Goal: Task Accomplishment & Management: Manage account settings

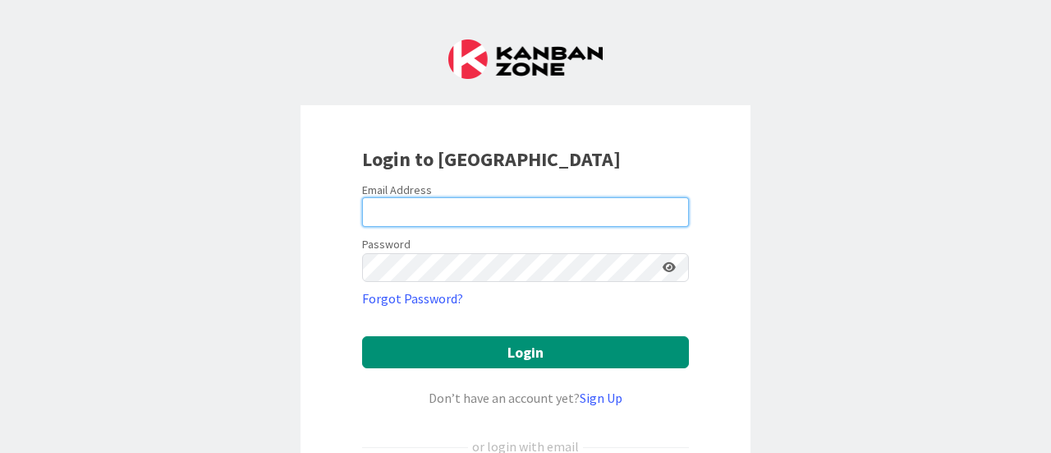
click at [459, 205] on input "email" at bounding box center [525, 212] width 327 height 30
type input "jennifer.williams@knoxschools.org"
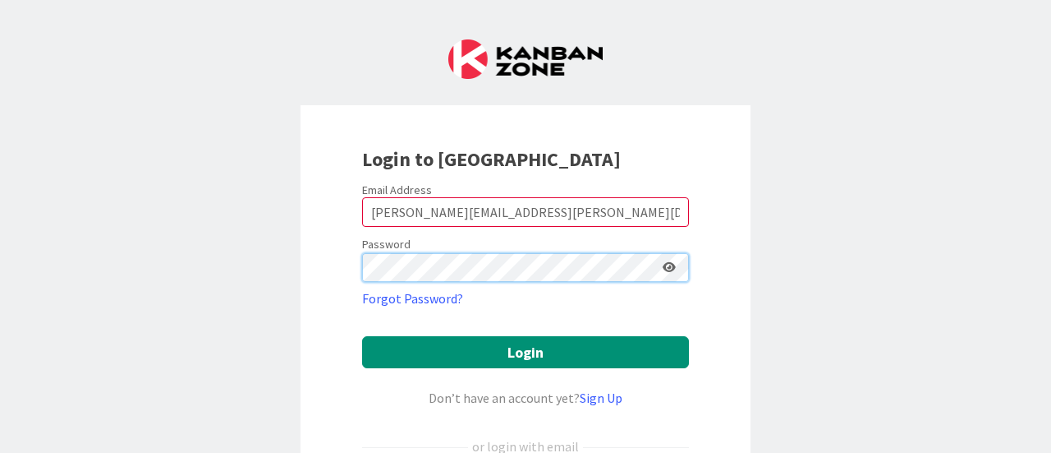
click at [362, 336] on button "Login" at bounding box center [525, 352] width 327 height 32
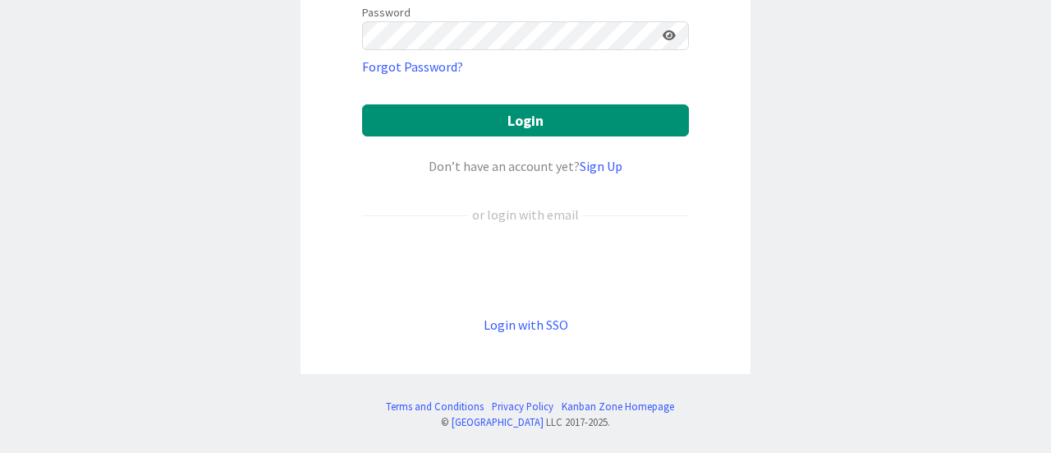
scroll to position [232, 0]
click at [830, 150] on div "Login to Kanban Zone Email Address jennifer.williams@knoxschools.org Password F…" at bounding box center [525, 226] width 1051 height 453
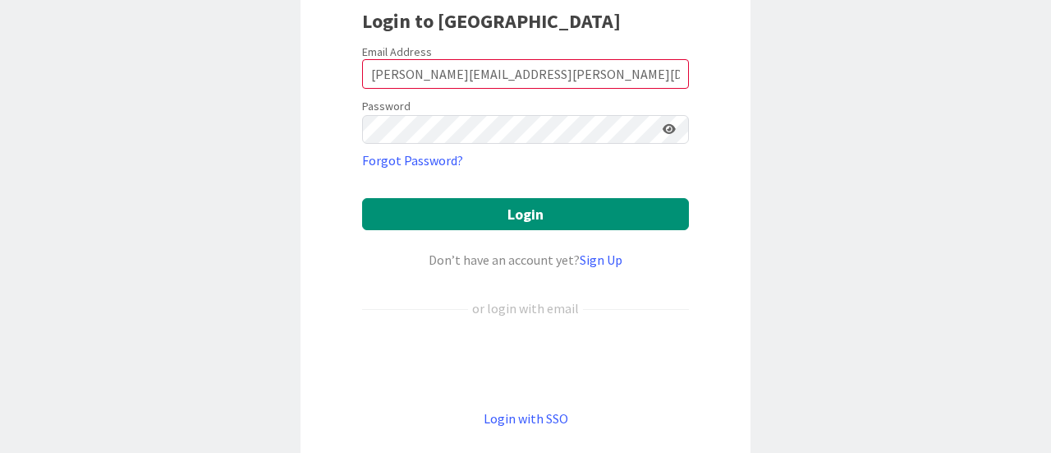
scroll to position [0, 0]
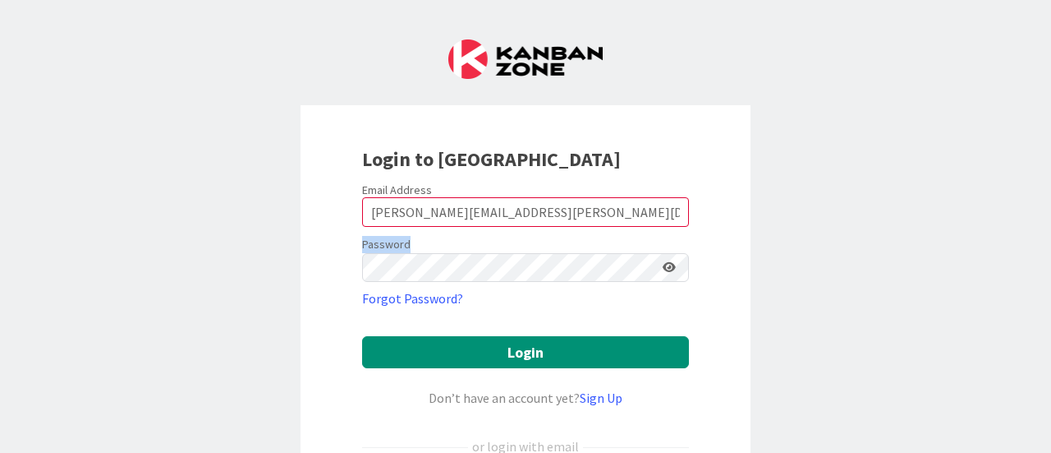
drag, startPoint x: 448, startPoint y: 247, endPoint x: 287, endPoint y: 247, distance: 160.2
click at [301, 251] on div "Login to Kanban Zone Email Address jennifer.williams@knoxschools.org Password F…" at bounding box center [526, 355] width 450 height 500
click at [301, 254] on div "Login to Kanban Zone Email Address jennifer.williams@knoxschools.org Password F…" at bounding box center [526, 355] width 450 height 500
click at [867, 70] on div "Login to Kanban Zone Email Address jennifer.williams@knoxschools.org Password F…" at bounding box center [525, 226] width 1051 height 453
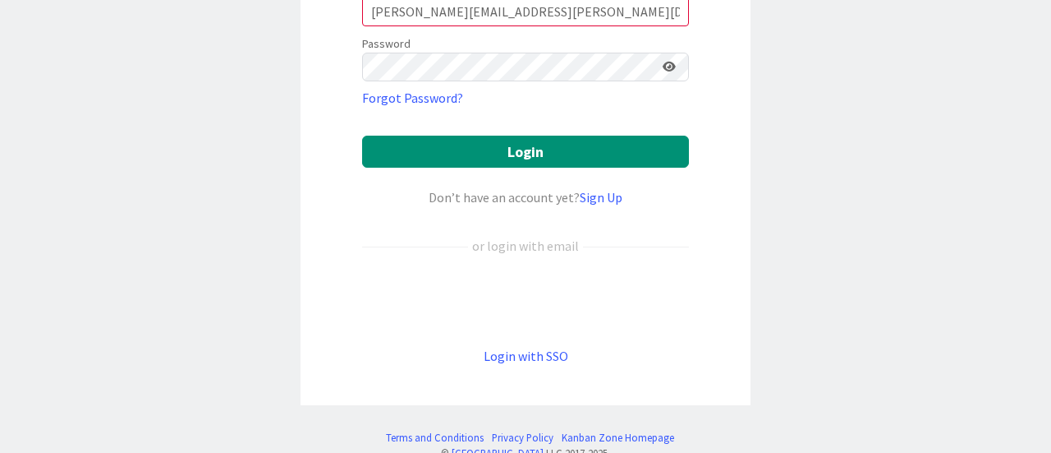
scroll to position [232, 0]
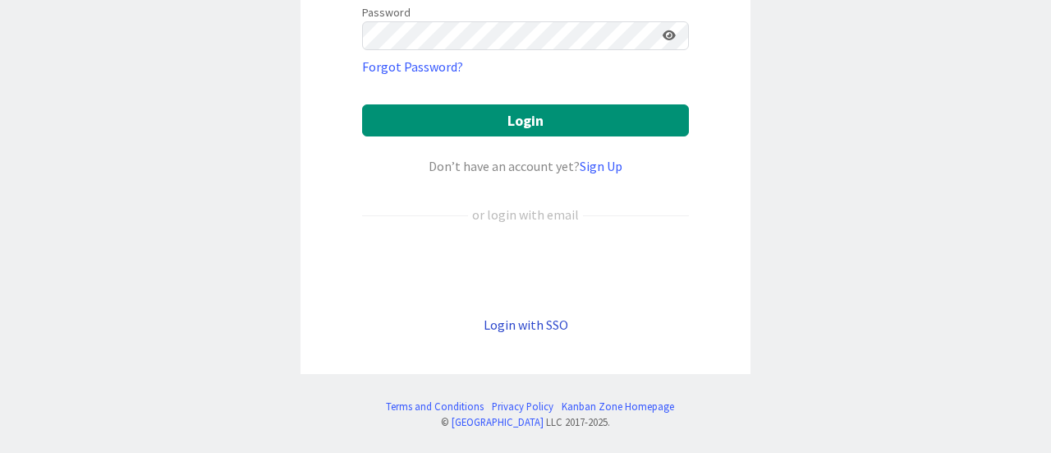
click at [536, 324] on link "Login with SSO" at bounding box center [526, 324] width 85 height 16
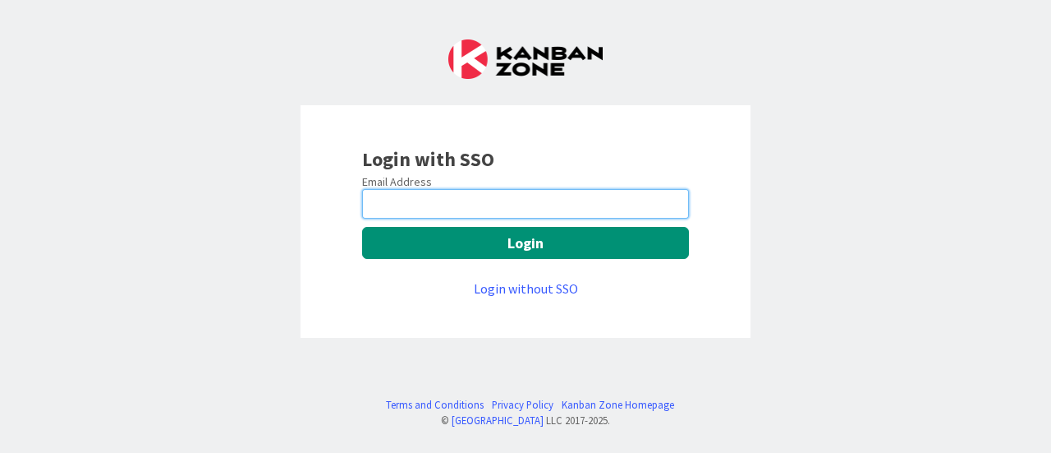
click at [445, 200] on input "email" at bounding box center [525, 204] width 327 height 30
type input "jennifer.williams@knoxschools.org"
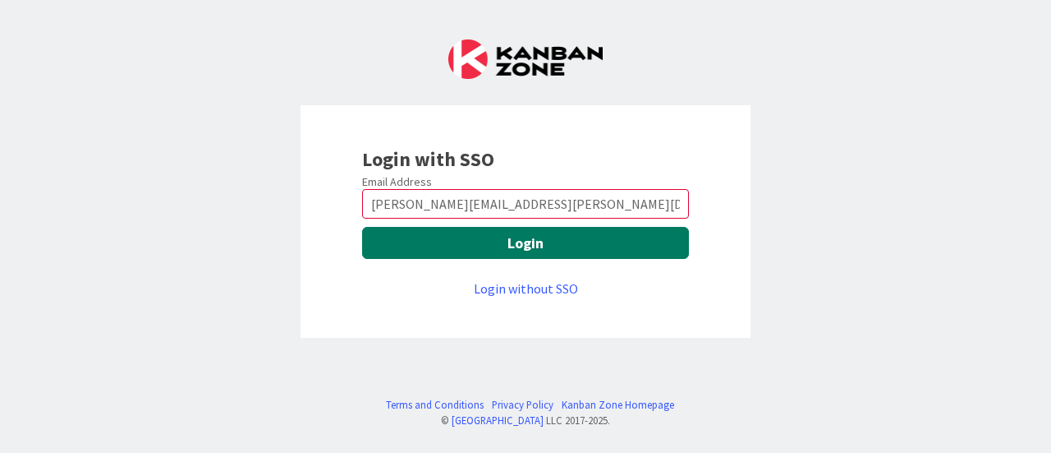
click at [529, 244] on button "Login" at bounding box center [525, 243] width 327 height 32
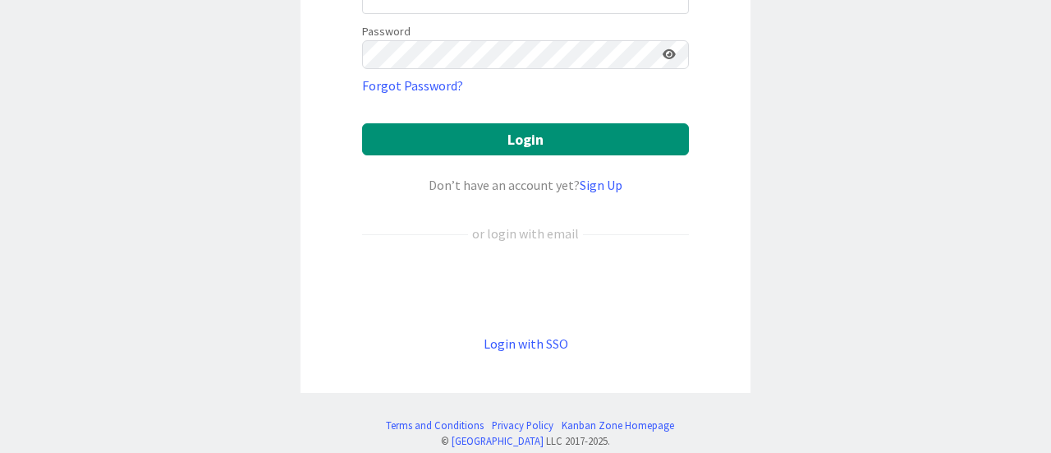
scroll to position [232, 0]
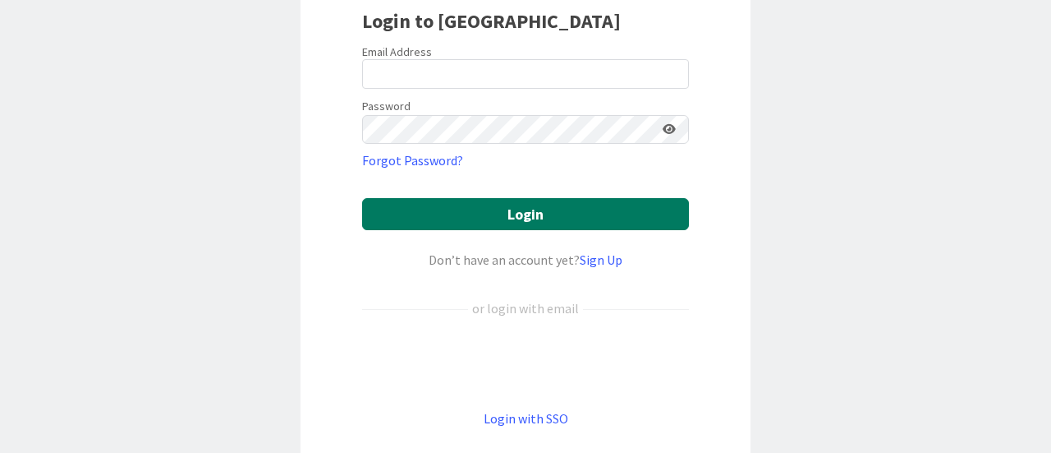
scroll to position [164, 0]
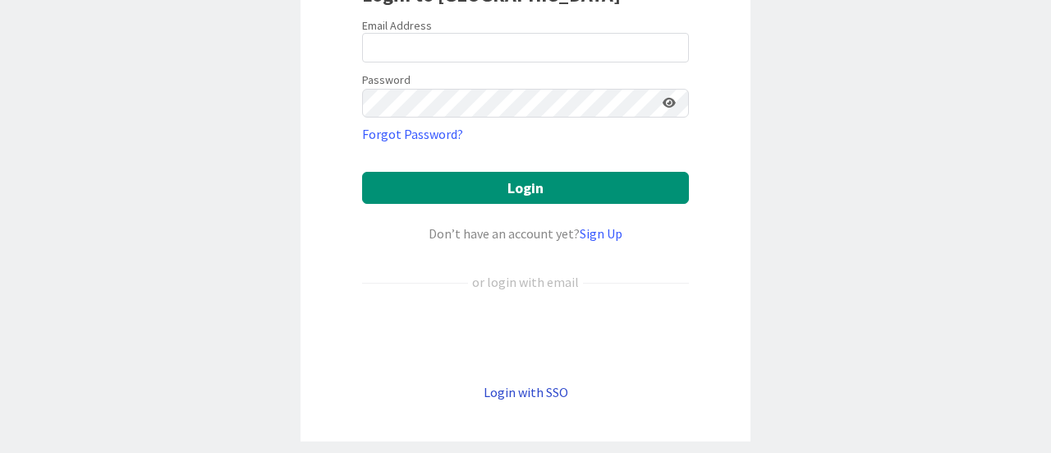
click at [513, 392] on link "Login with SSO" at bounding box center [526, 392] width 85 height 16
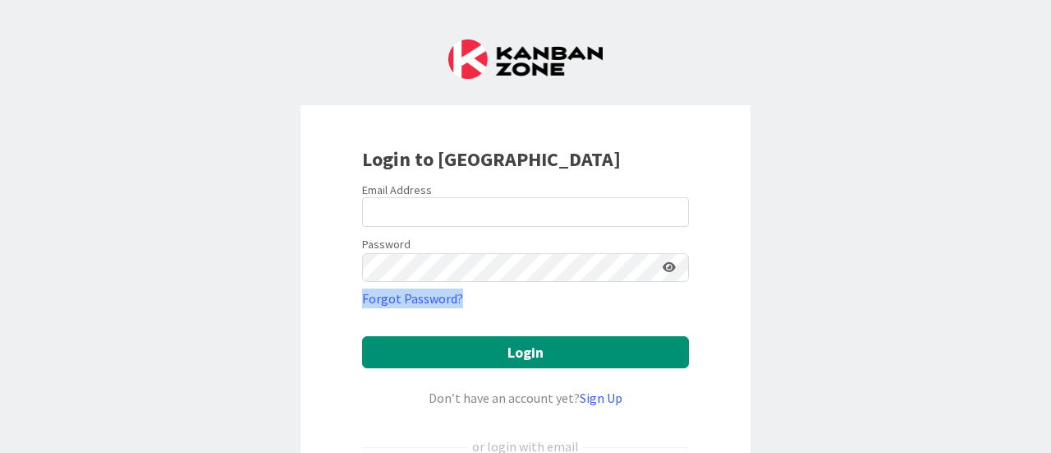
drag, startPoint x: 711, startPoint y: 254, endPoint x: 609, endPoint y: 332, distance: 128.3
click at [611, 324] on div "Login to [GEOGRAPHIC_DATA] Email Address Password Forgot Password? Login Don’t …" at bounding box center [526, 355] width 450 height 500
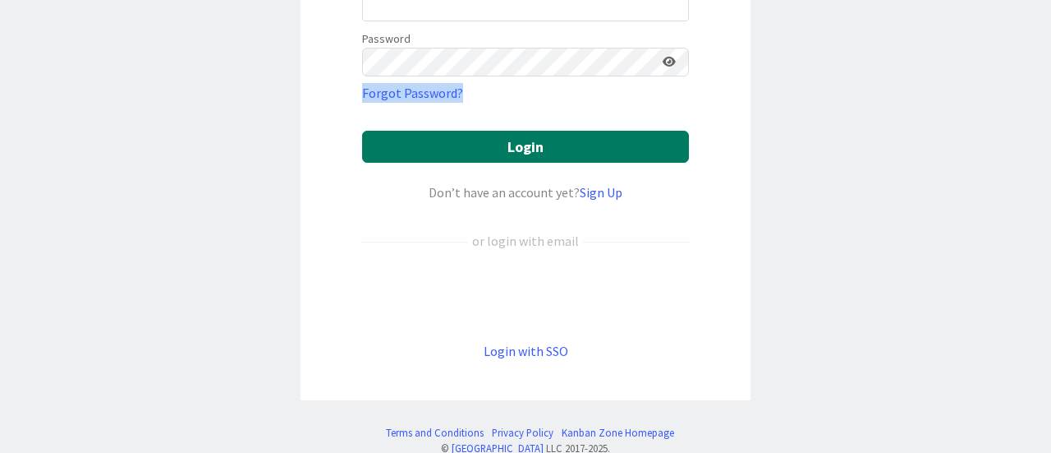
scroll to position [232, 0]
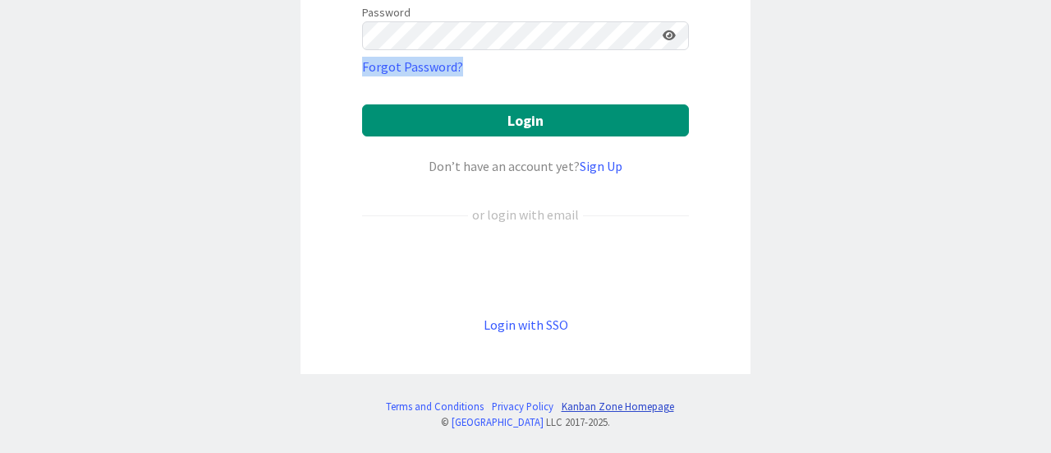
click at [630, 402] on link "Kanban Zone Homepage" at bounding box center [618, 406] width 113 height 16
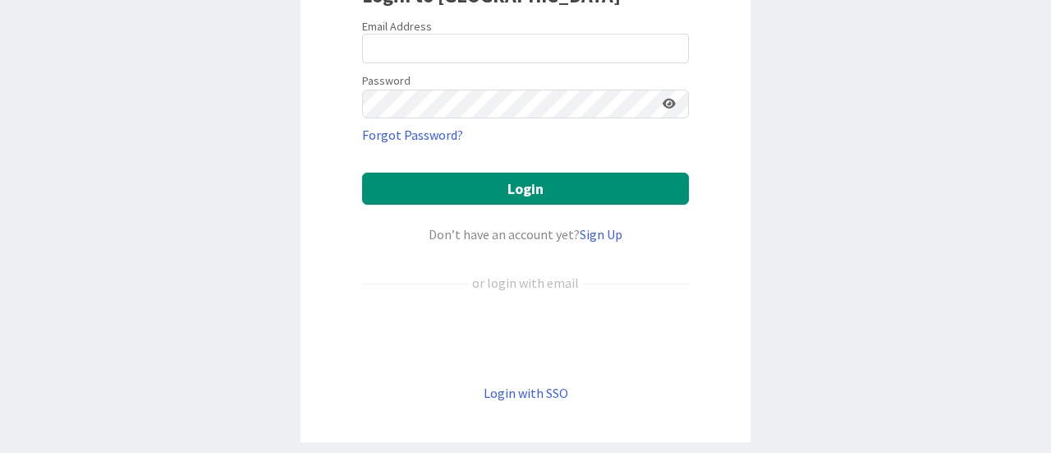
scroll to position [164, 0]
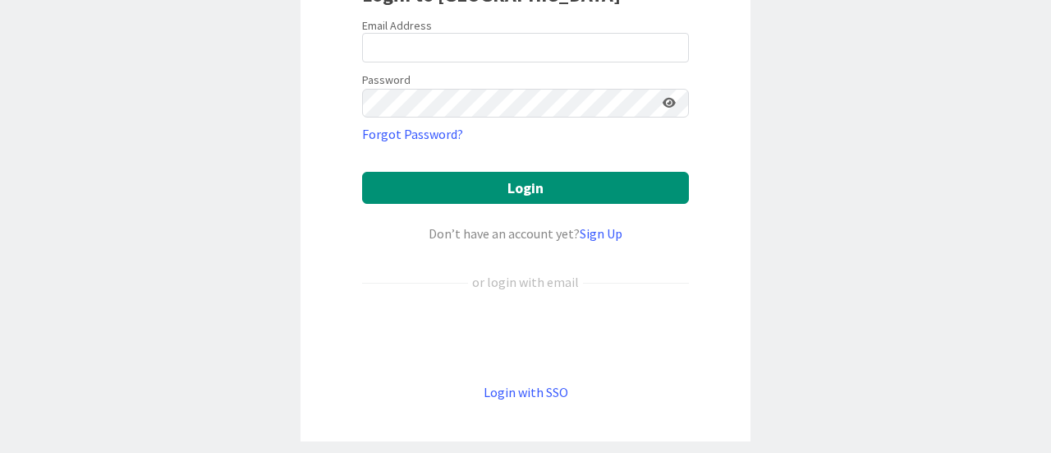
drag, startPoint x: 809, startPoint y: 2, endPoint x: 106, endPoint y: 57, distance: 705.3
click at [106, 57] on div "Login to [GEOGRAPHIC_DATA] Email Address Password Forgot Password? Login Don’t …" at bounding box center [525, 226] width 1051 height 453
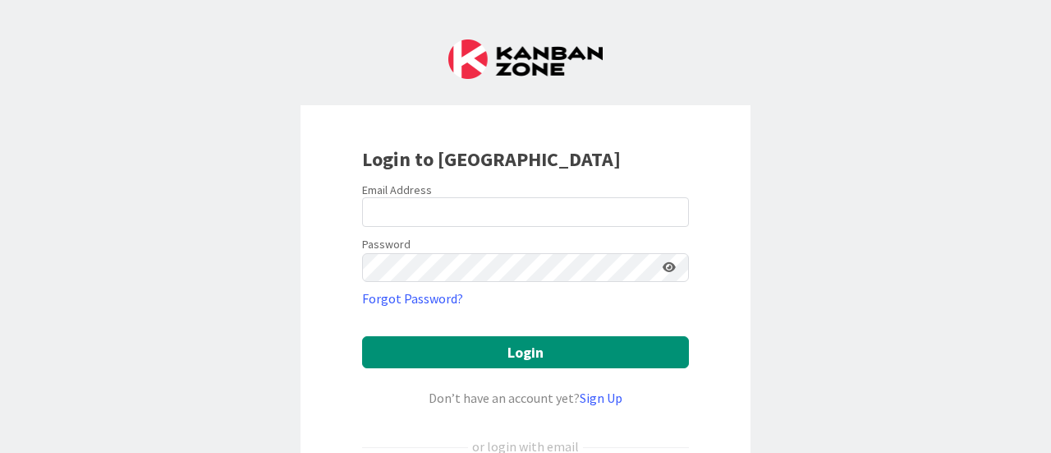
scroll to position [232, 0]
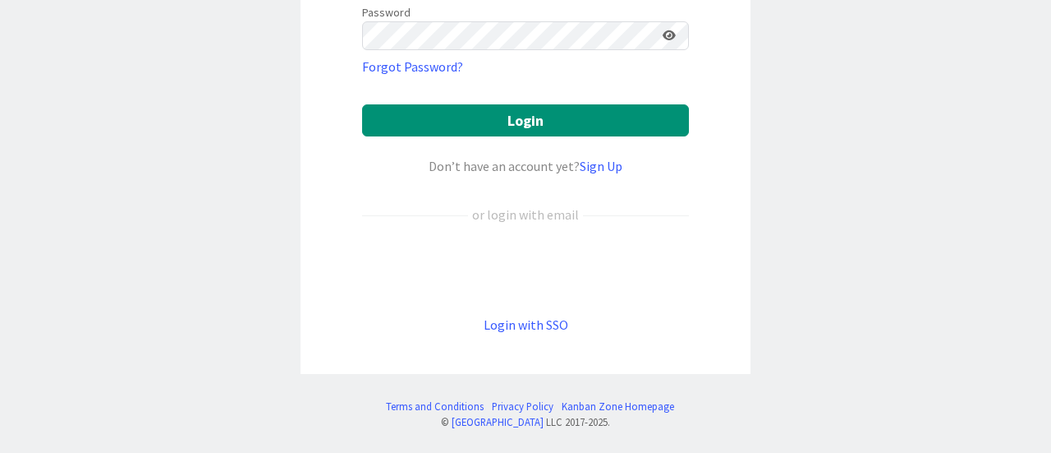
click at [838, 184] on div "Login to [GEOGRAPHIC_DATA] Email Address Password Forgot Password? Login Don’t …" at bounding box center [525, 226] width 1051 height 453
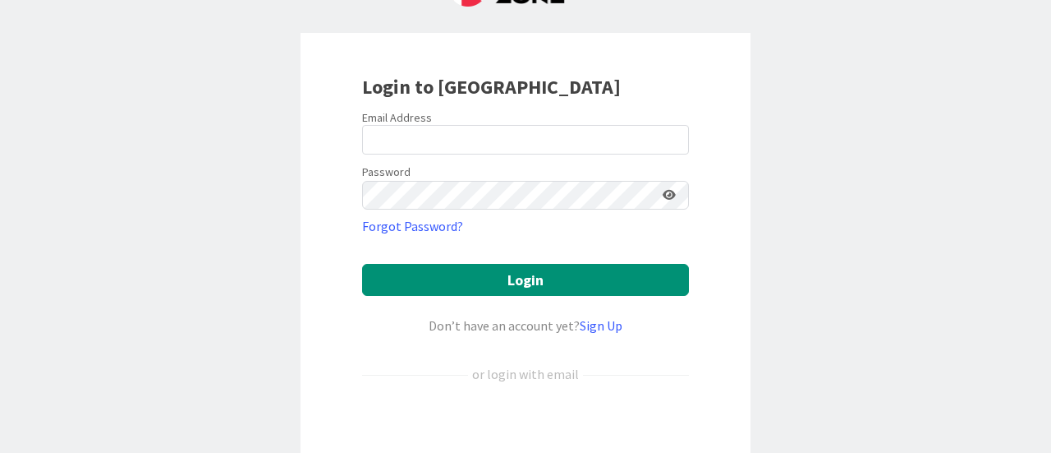
scroll to position [0, 0]
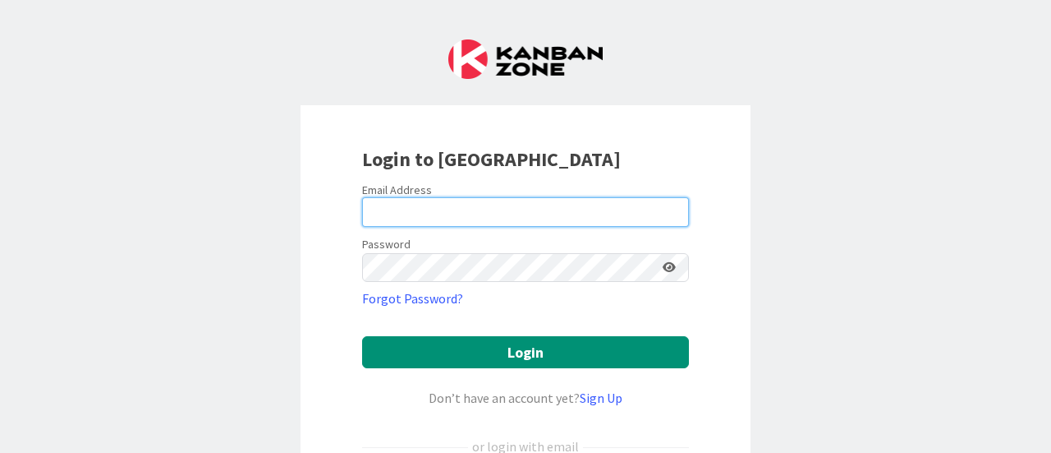
click at [434, 205] on input "email" at bounding box center [525, 212] width 327 height 30
type input "[PERSON_NAME][EMAIL_ADDRESS][PERSON_NAME][DOMAIN_NAME]"
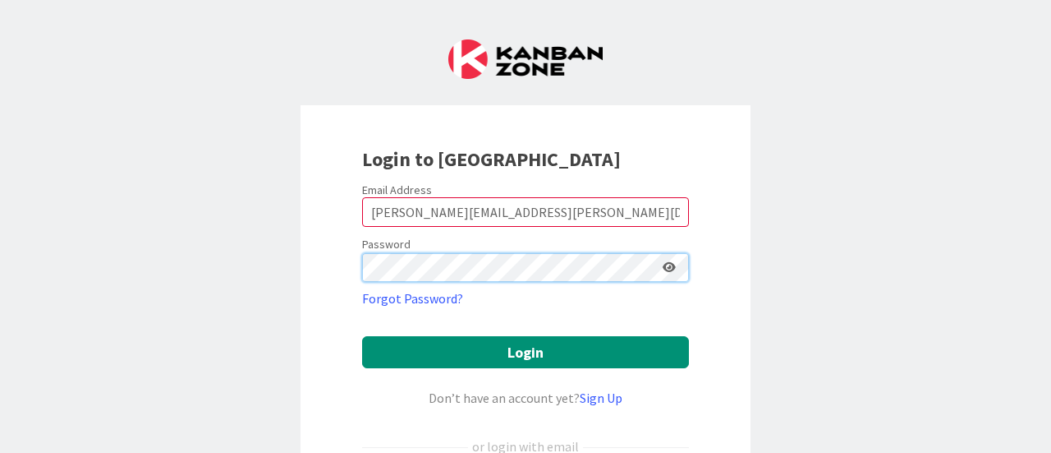
click at [362, 336] on button "Login" at bounding box center [525, 352] width 327 height 32
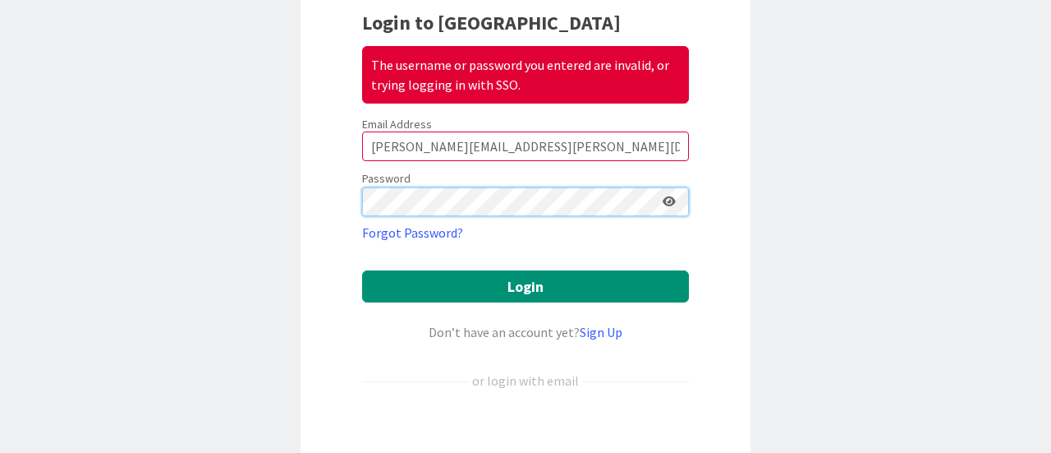
scroll to position [246, 0]
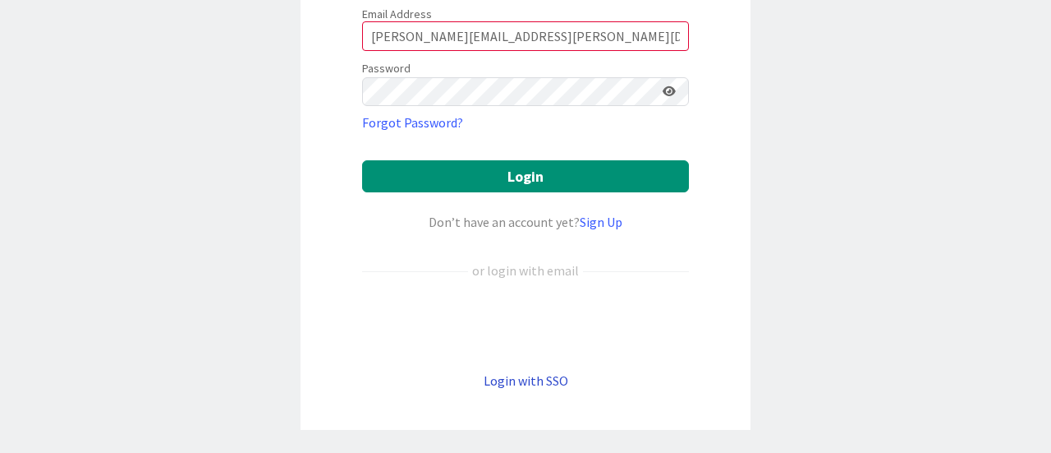
click at [515, 379] on link "Login with SSO" at bounding box center [526, 380] width 85 height 16
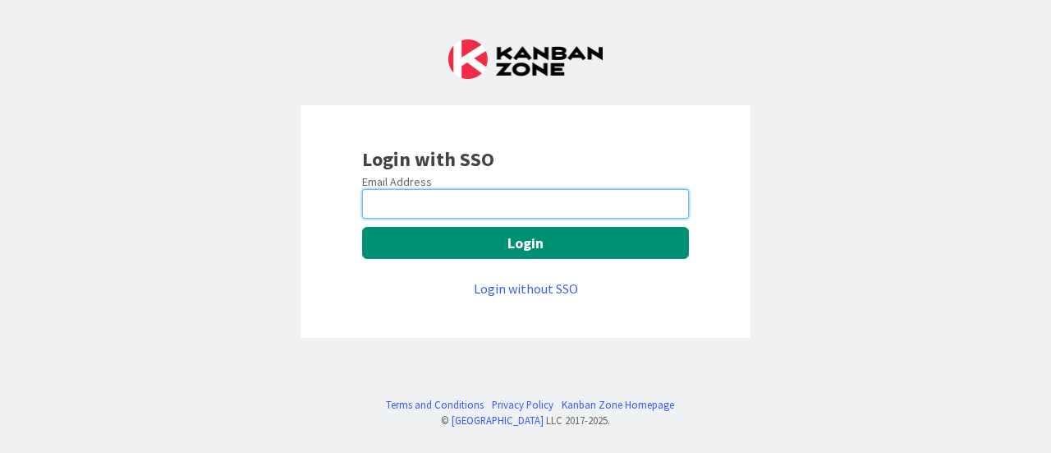
click at [421, 197] on input "email" at bounding box center [525, 204] width 327 height 30
type input "[PERSON_NAME][EMAIL_ADDRESS][PERSON_NAME][DOMAIN_NAME]"
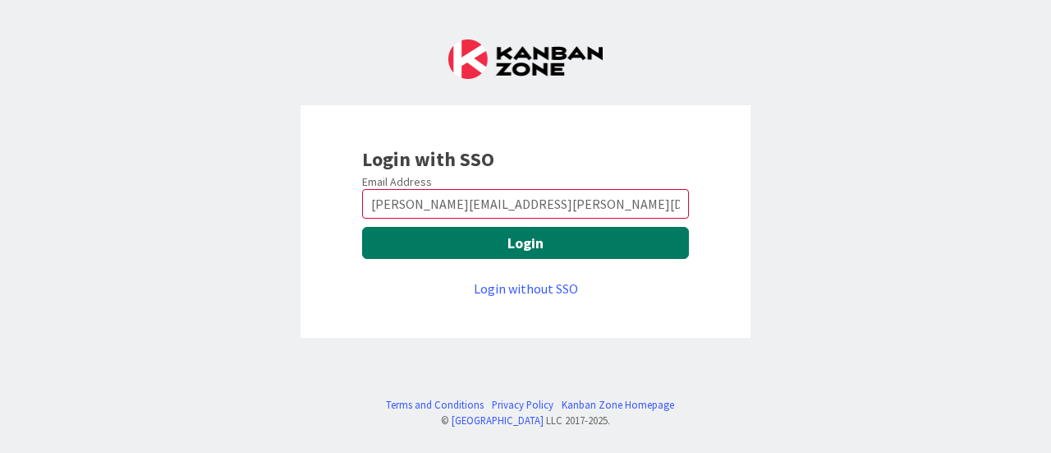
click at [513, 246] on button "Login" at bounding box center [525, 243] width 327 height 32
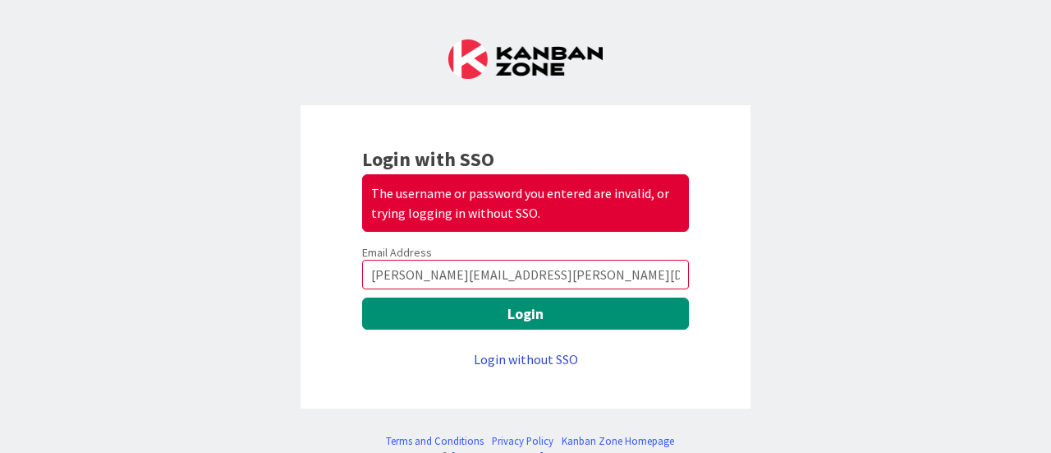
click at [531, 355] on link "Login without SSO" at bounding box center [526, 359] width 104 height 16
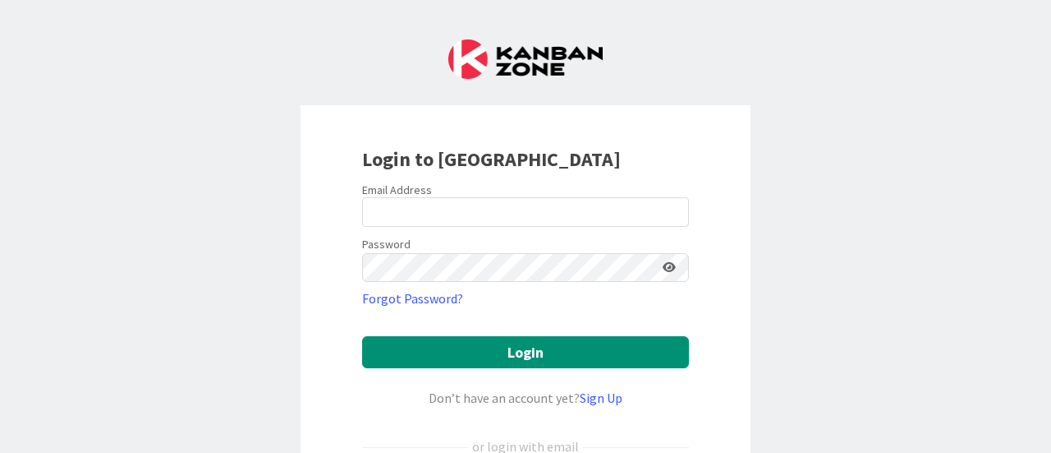
click at [525, 60] on img at bounding box center [525, 58] width 154 height 39
